Goal: Task Accomplishment & Management: Manage account settings

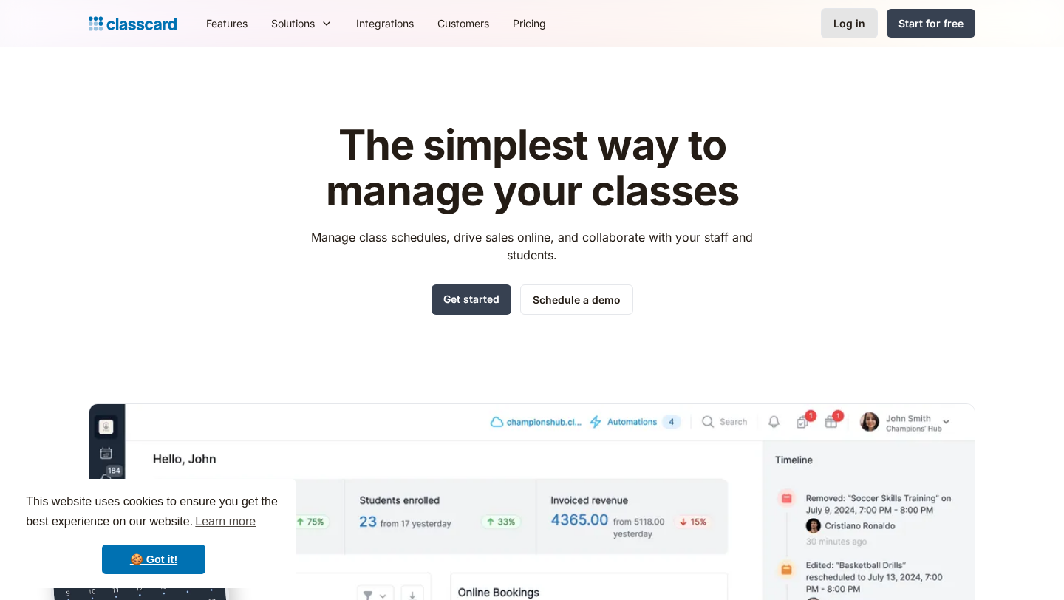
click at [856, 19] on div "Log in" at bounding box center [849, 24] width 32 height 16
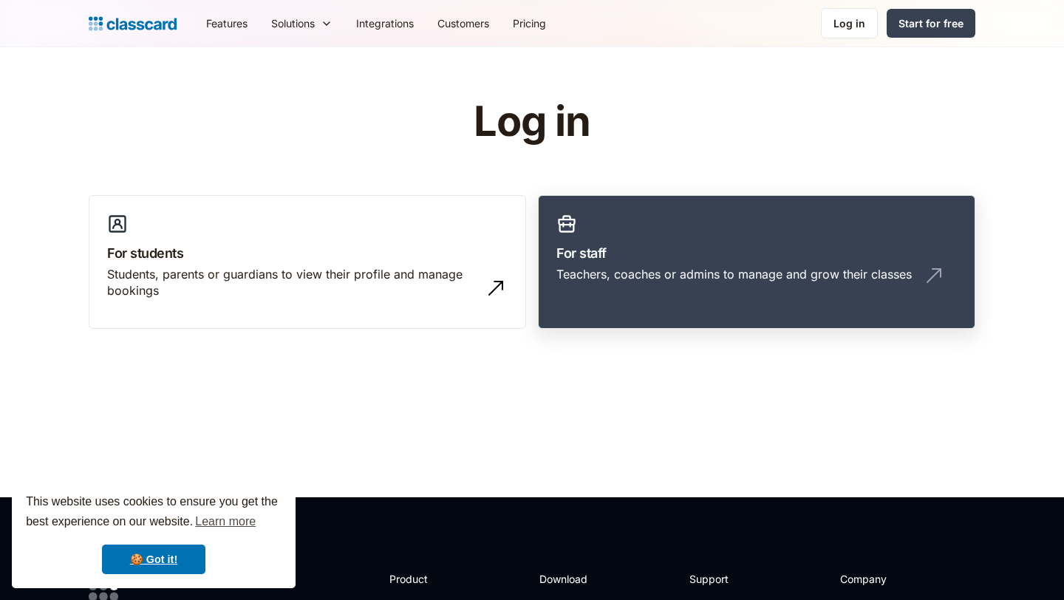
click at [566, 220] on img at bounding box center [566, 223] width 21 height 21
